Goal: Transaction & Acquisition: Purchase product/service

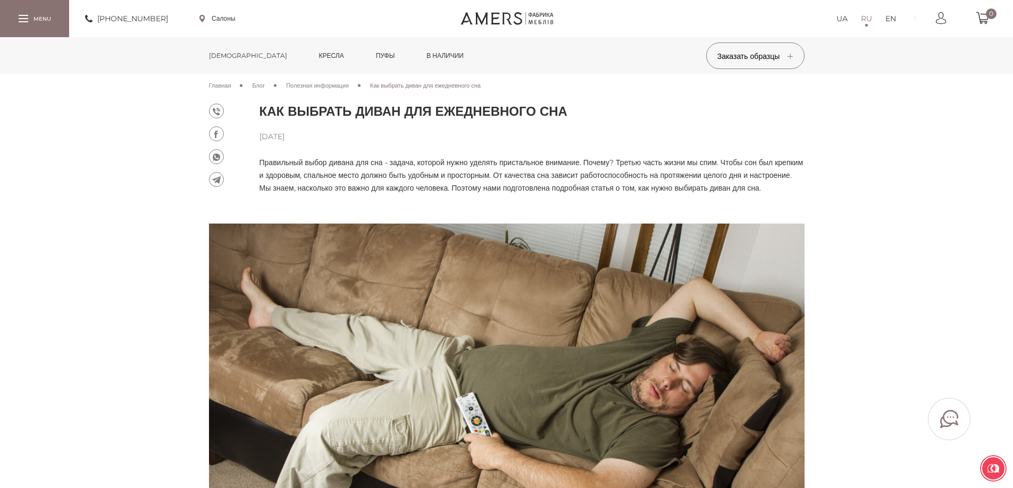
click at [221, 53] on link "[DEMOGRAPHIC_DATA]" at bounding box center [248, 55] width 94 height 37
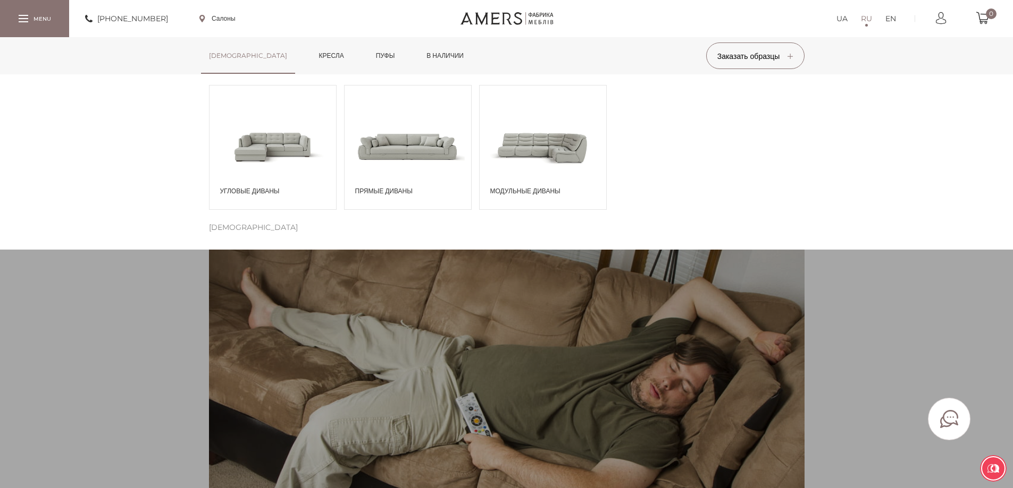
click at [416, 153] on span at bounding box center [407, 146] width 127 height 74
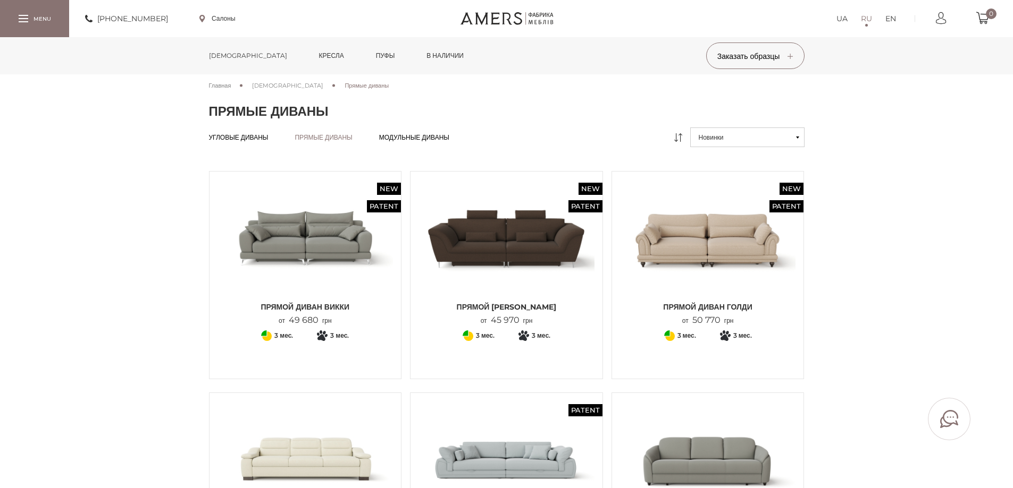
click at [741, 138] on button "Новинки" at bounding box center [747, 138] width 114 height 20
click at [723, 176] on link "Від дешевих до дорогих" at bounding box center [747, 176] width 114 height 20
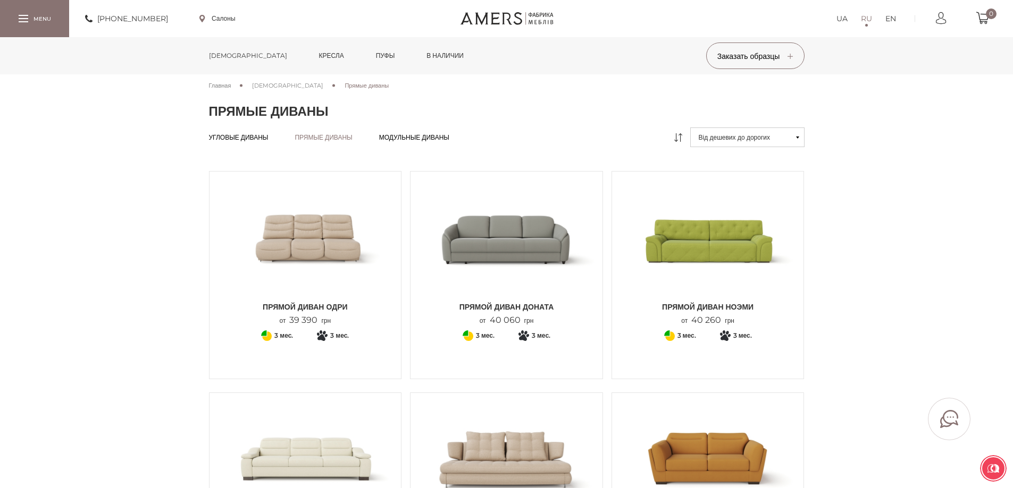
scroll to position [213, 0]
